Goal: Task Accomplishment & Management: Use online tool/utility

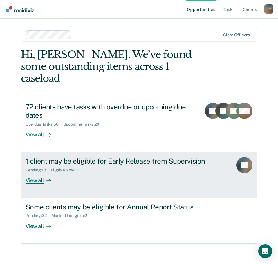
click at [45, 178] on div at bounding box center [47, 181] width 7 height 7
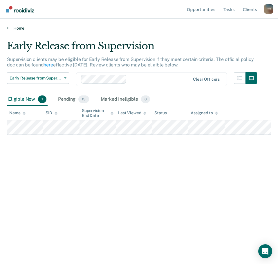
click at [9, 29] on link "Home" at bounding box center [139, 28] width 264 height 5
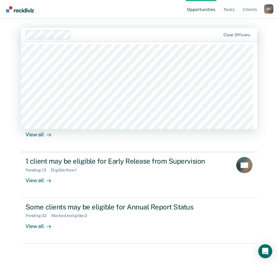
drag, startPoint x: 214, startPoint y: 40, endPoint x: 1, endPoint y: 73, distance: 215.5
click at [1, 73] on div "Opportunities Tasks Client s [PERSON_NAME] R C Profile How it works Log Out 120…" at bounding box center [139, 132] width 278 height 264
